Goal: Use online tool/utility

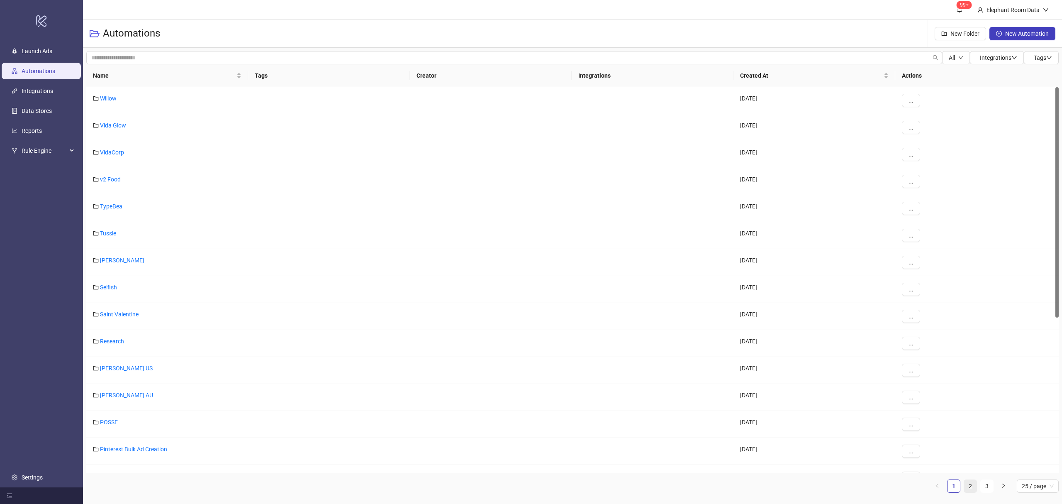
click at [971, 485] on link "2" at bounding box center [970, 486] width 12 height 12
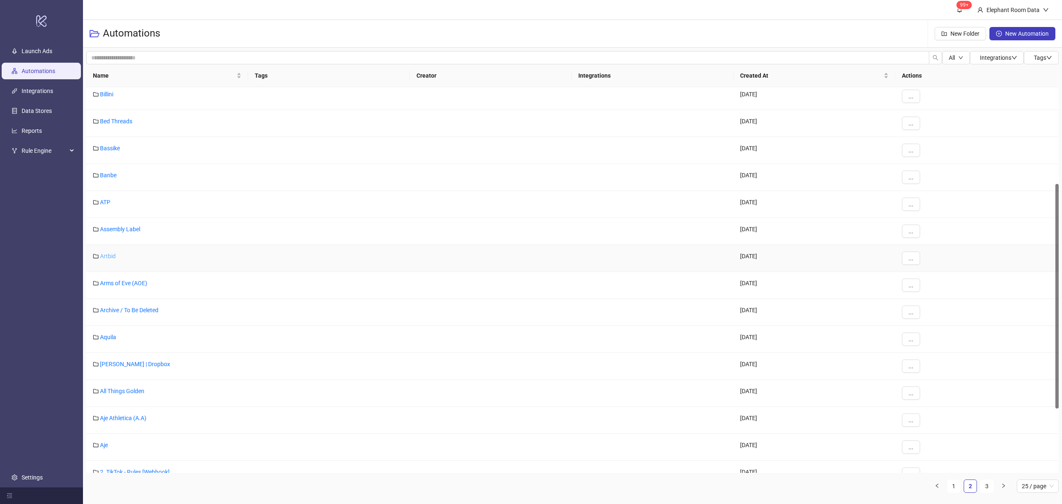
click at [109, 257] on link "Artbid" at bounding box center [108, 256] width 16 height 7
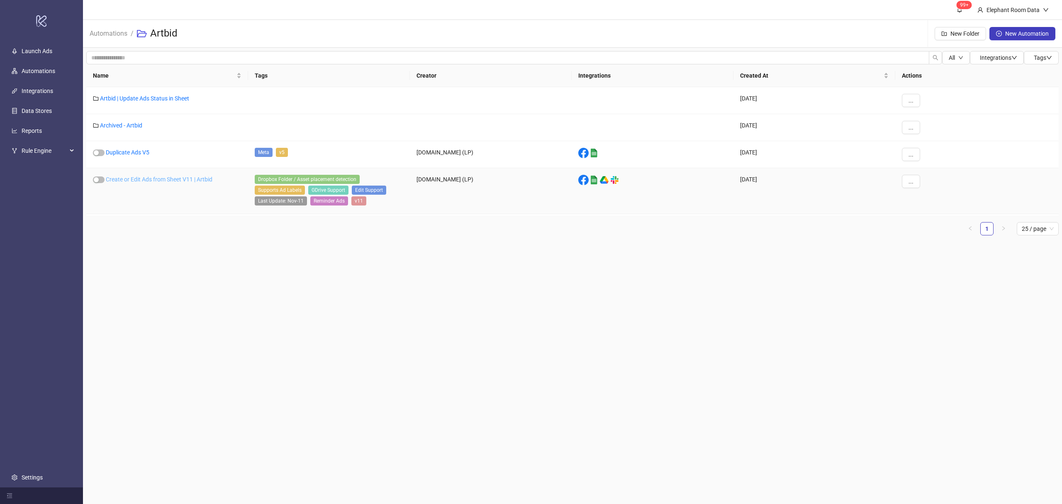
click at [163, 178] on link "Create or Edit Ads from Sheet V11 | Artbid" at bounding box center [159, 179] width 107 height 7
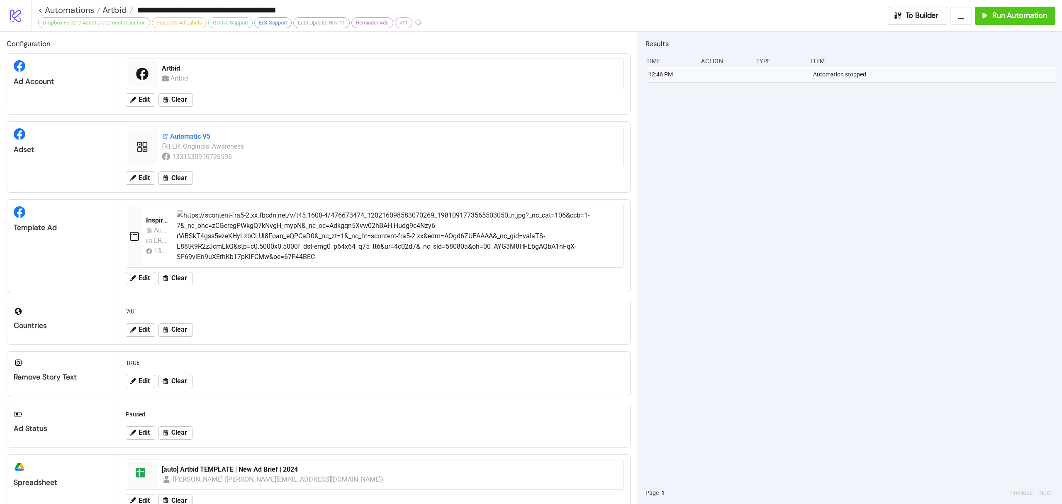
click at [192, 135] on div "Automatic V5" at bounding box center [390, 136] width 456 height 9
click at [1016, 13] on span "Run Automation" at bounding box center [1019, 16] width 55 height 10
